Goal: Information Seeking & Learning: Learn about a topic

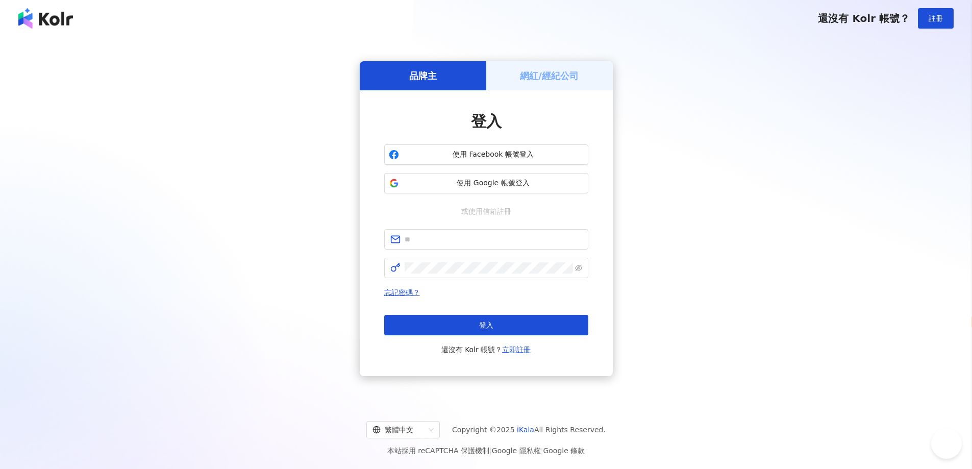
select select "*****"
click at [466, 189] on button "使用 Google 帳號登入" at bounding box center [486, 183] width 204 height 20
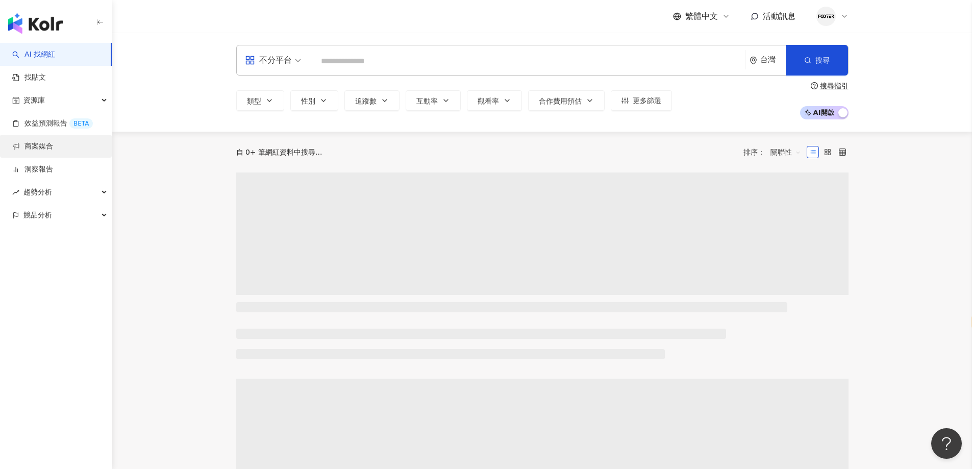
click at [53, 150] on link "商案媒合" at bounding box center [32, 146] width 41 height 10
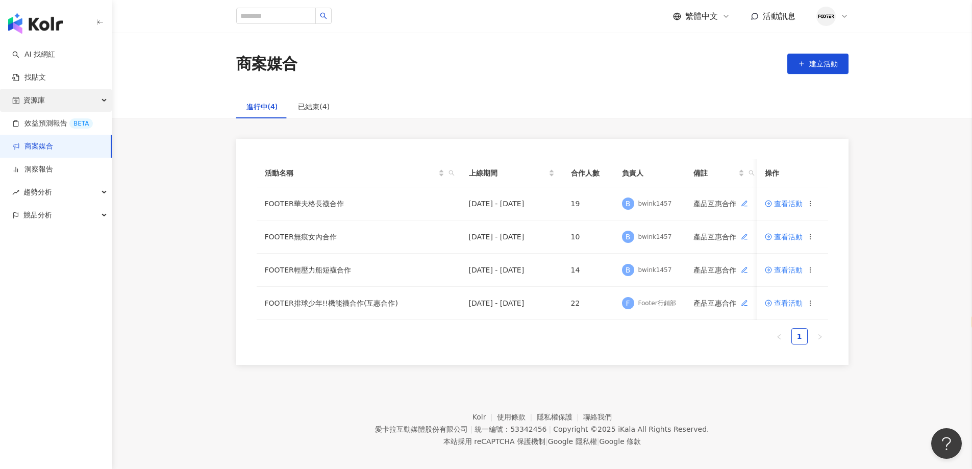
click at [49, 104] on div "資源庫" at bounding box center [56, 100] width 112 height 23
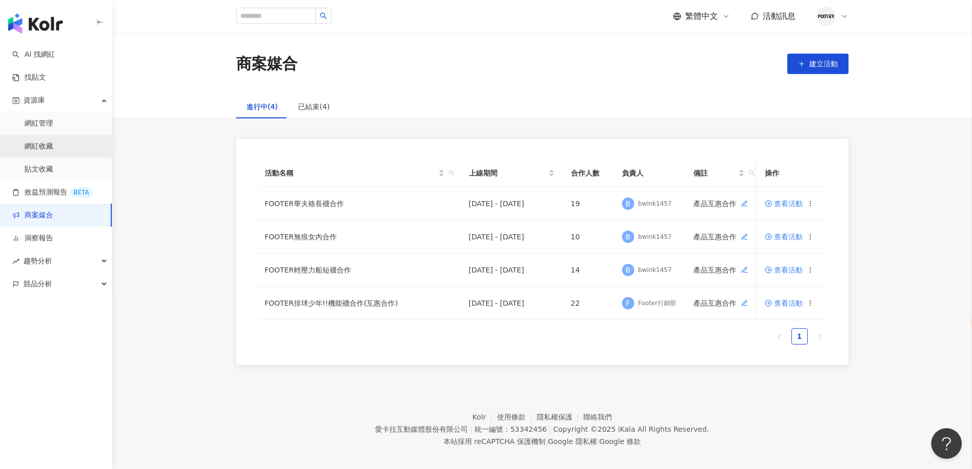
click at [53, 144] on link "網紅收藏" at bounding box center [39, 146] width 29 height 10
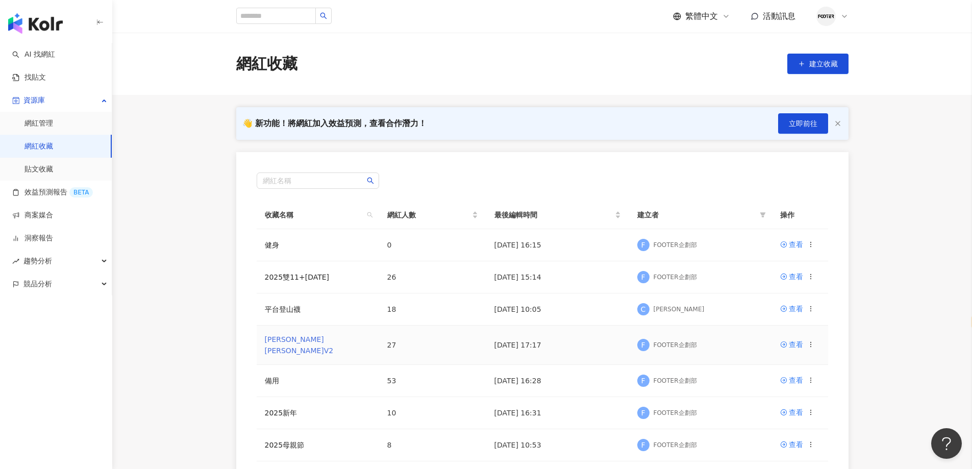
click at [281, 338] on link "哈利波特V2" at bounding box center [299, 344] width 69 height 19
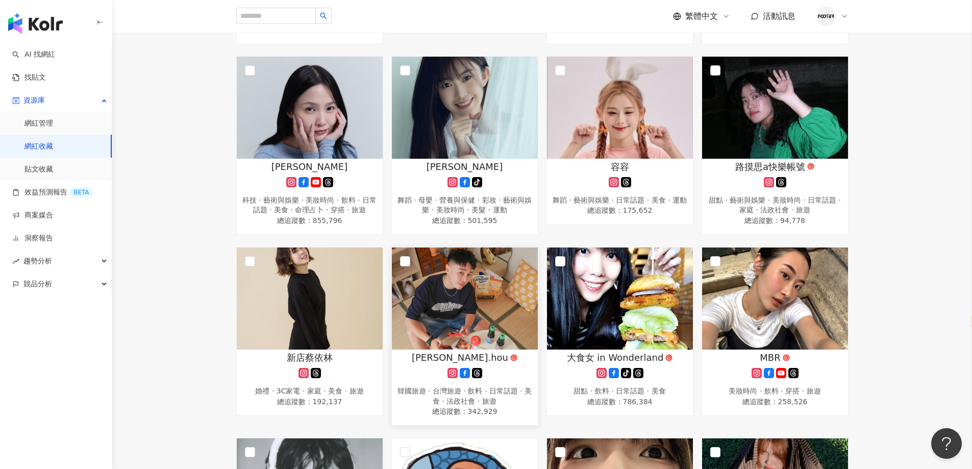
scroll to position [715, 0]
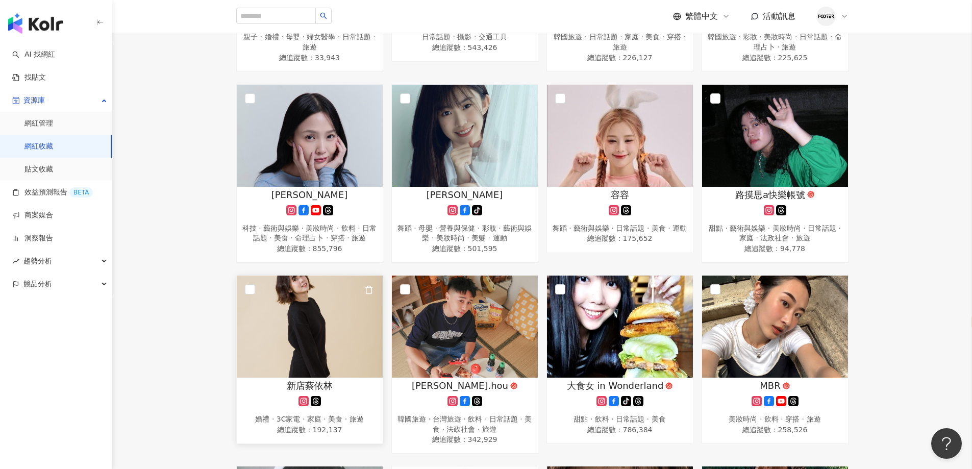
click at [299, 358] on img at bounding box center [310, 327] width 146 height 102
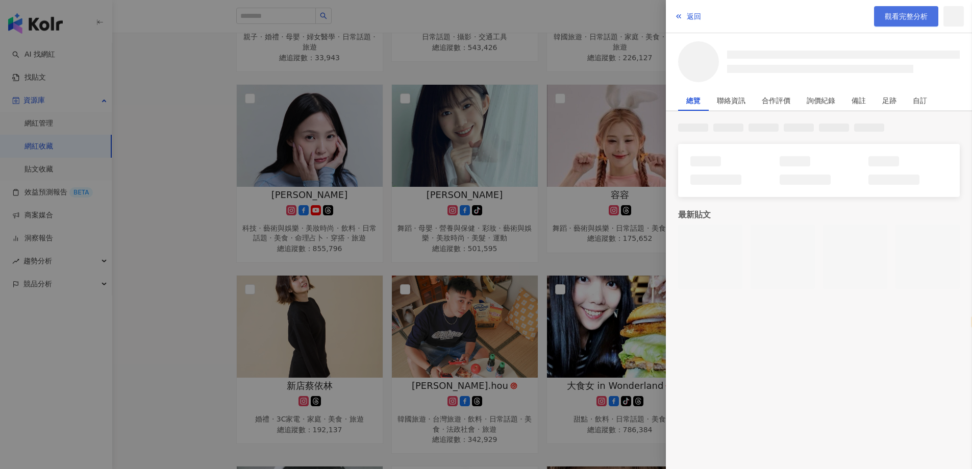
click at [899, 22] on link "觀看完整分析" at bounding box center [906, 16] width 64 height 20
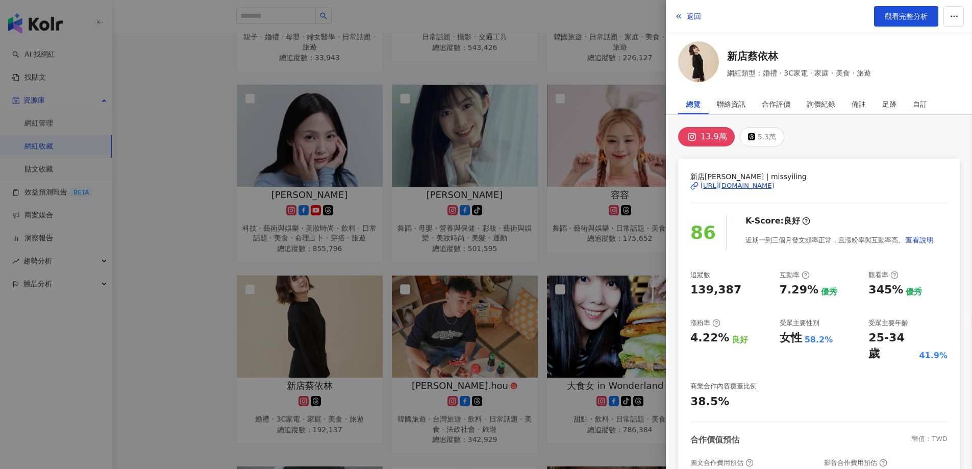
click at [388, 248] on div at bounding box center [486, 234] width 972 height 469
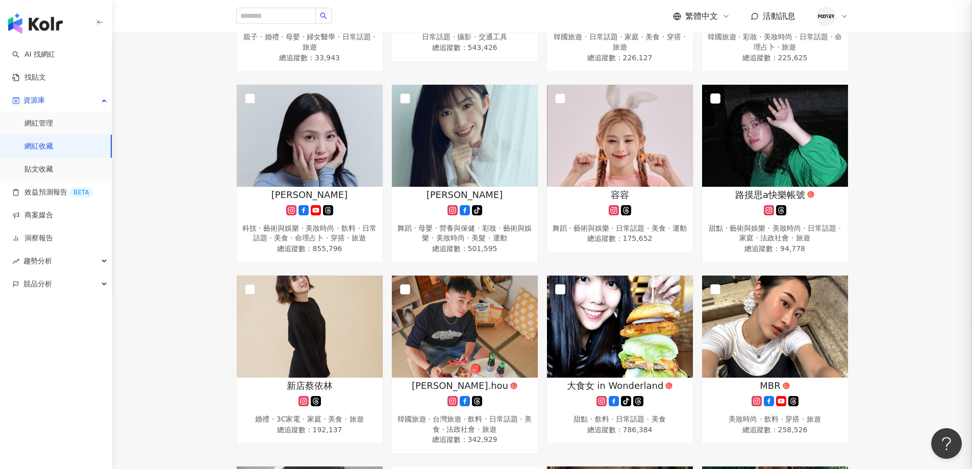
click at [460, 347] on img at bounding box center [465, 327] width 146 height 102
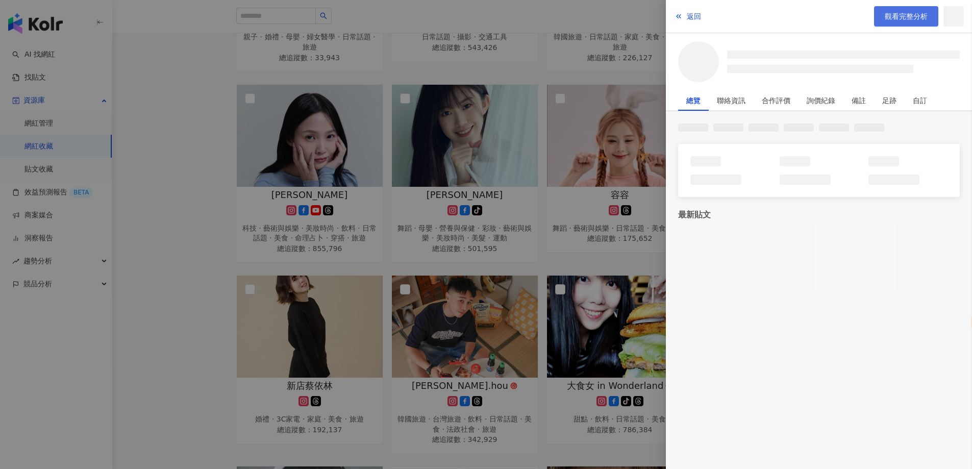
click at [909, 26] on link "觀看完整分析" at bounding box center [906, 16] width 64 height 20
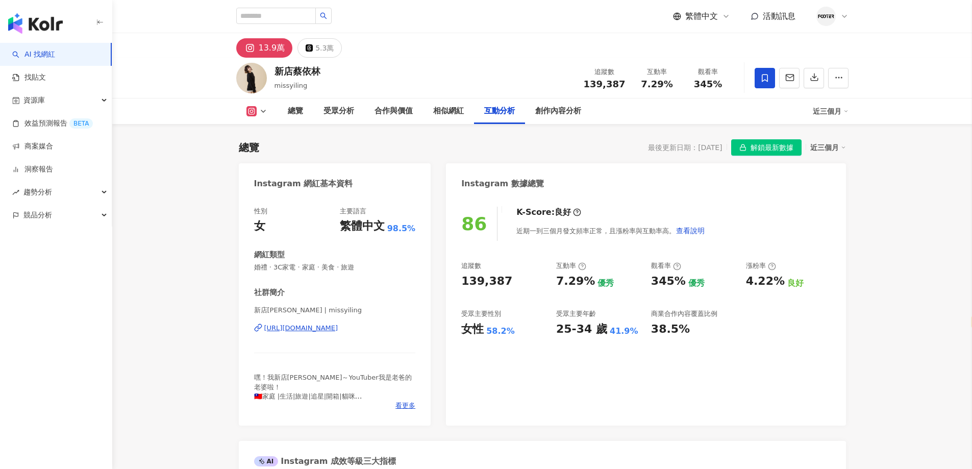
select select "*****"
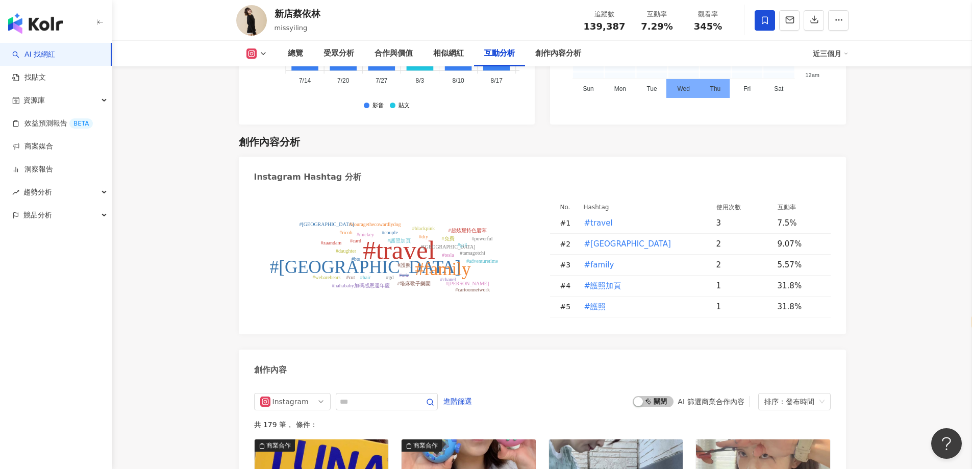
scroll to position [3137, 0]
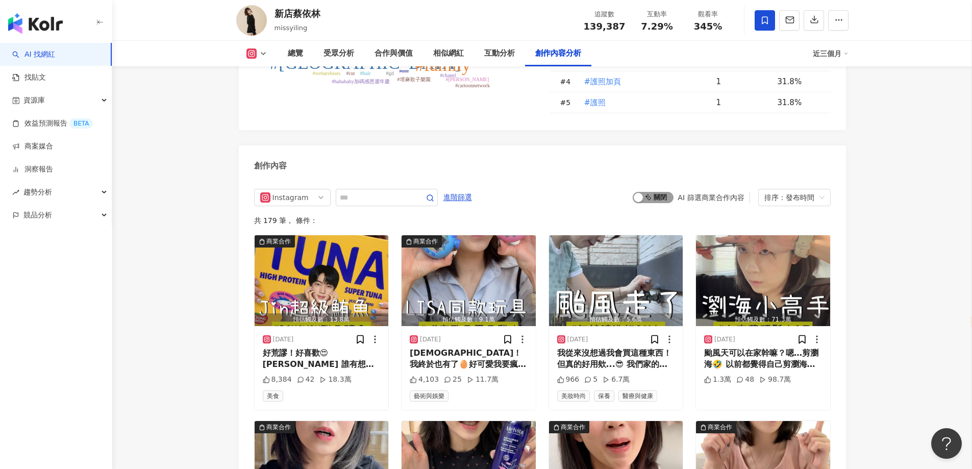
click at [643, 193] on div "button" at bounding box center [638, 197] width 9 height 9
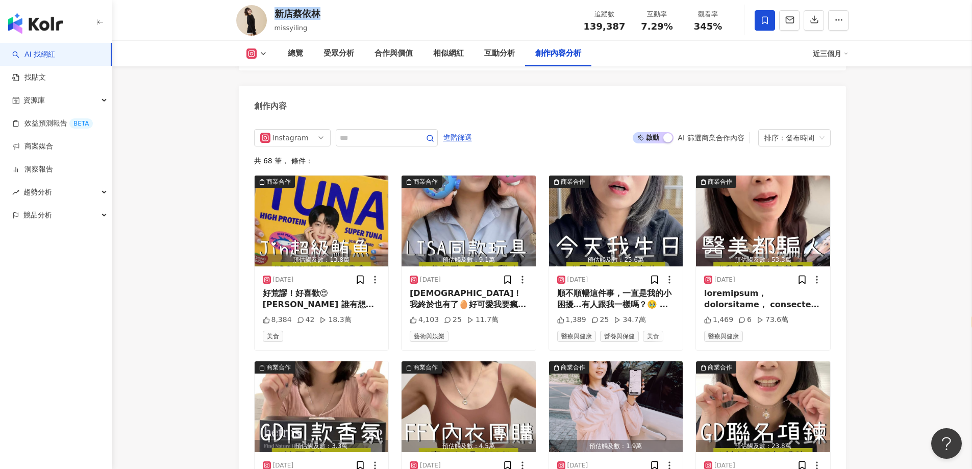
drag, startPoint x: 320, startPoint y: 14, endPoint x: 276, endPoint y: 20, distance: 44.8
click at [276, 20] on div "新店蔡依林" at bounding box center [298, 13] width 46 height 13
copy div "新店蔡依林"
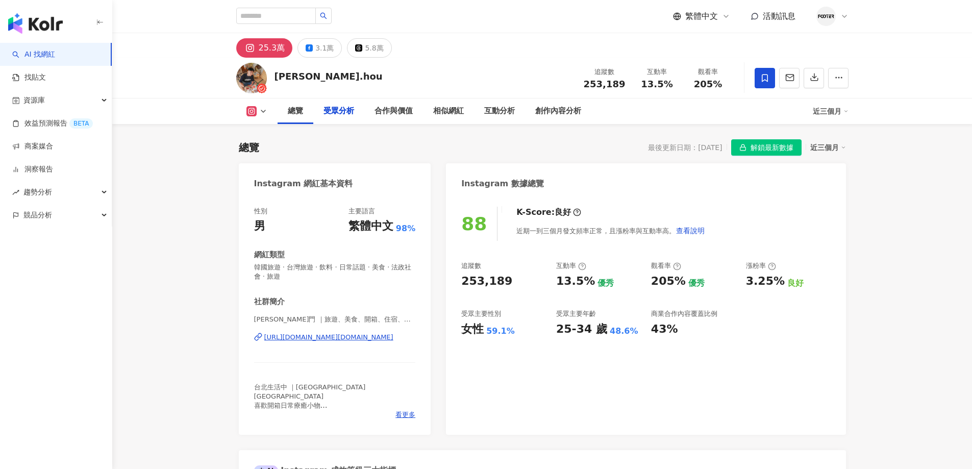
scroll to position [753, 0]
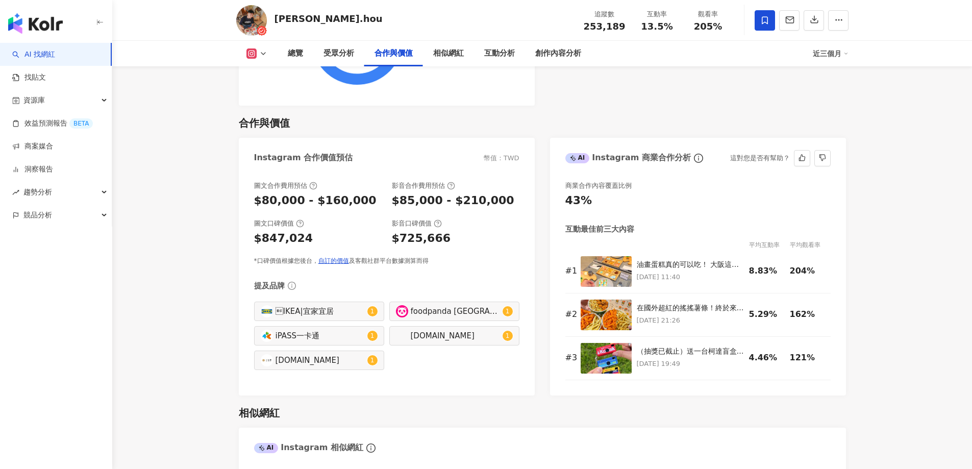
select select "*****"
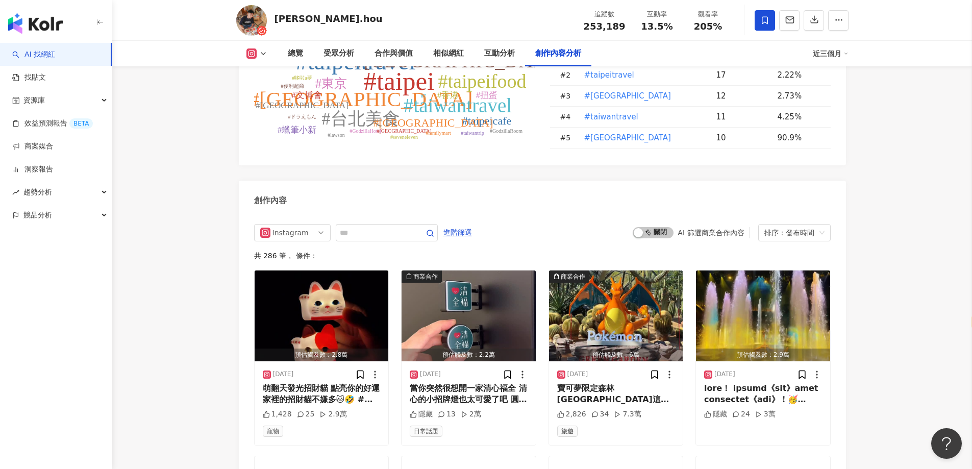
scroll to position [3003, 0]
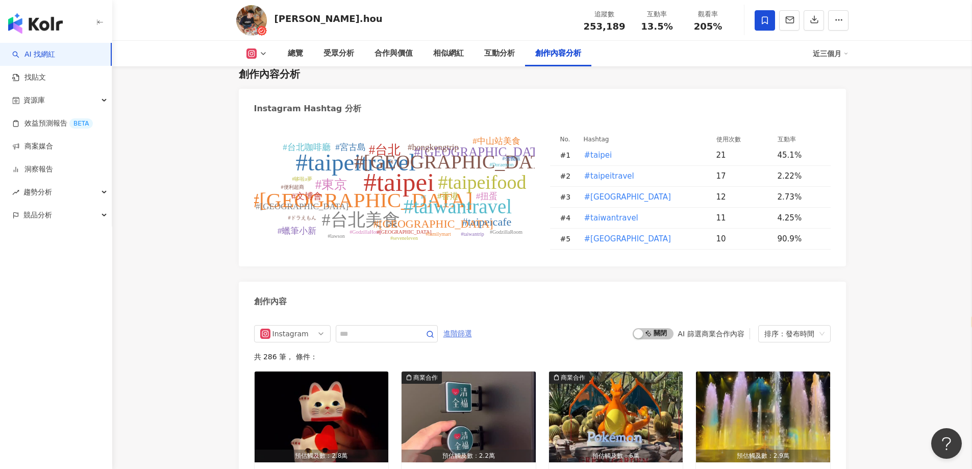
click at [472, 326] on span "進階篩選" at bounding box center [458, 334] width 29 height 16
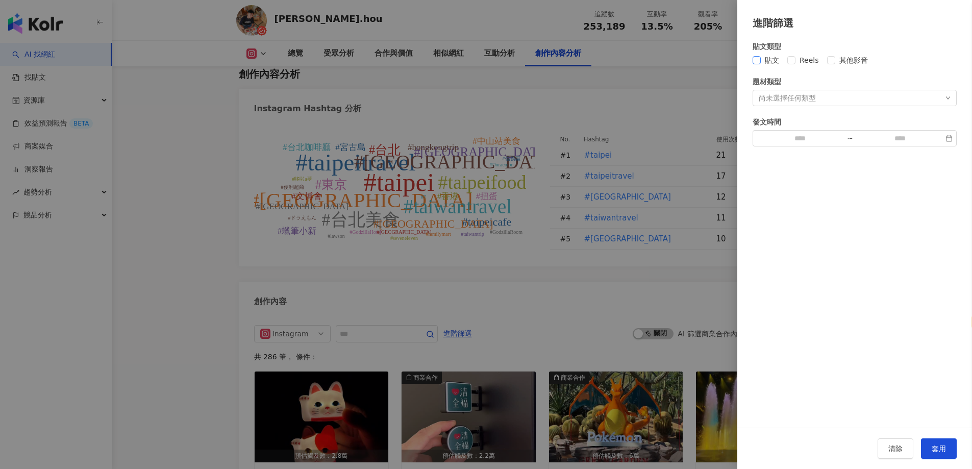
click at [772, 64] on span "貼文" at bounding box center [772, 60] width 22 height 11
click at [943, 448] on span "套用" at bounding box center [939, 449] width 14 height 8
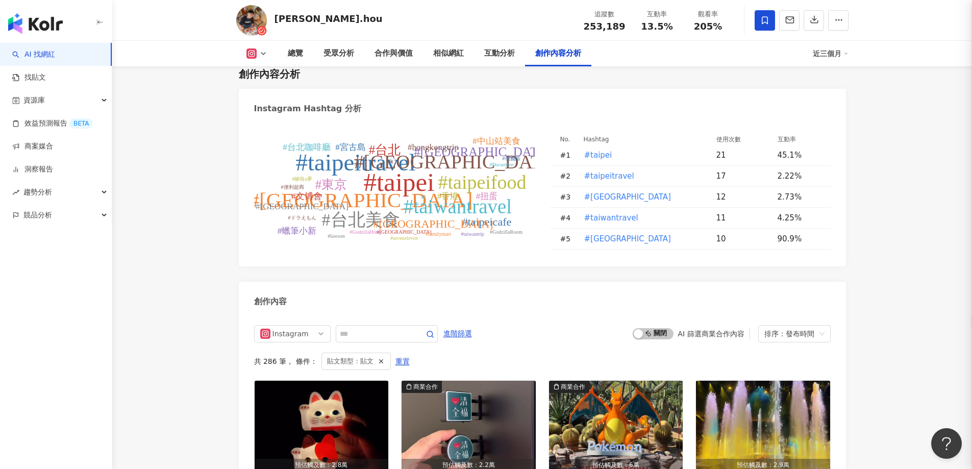
scroll to position [3165, 0]
